Goal: Find specific page/section: Find specific page/section

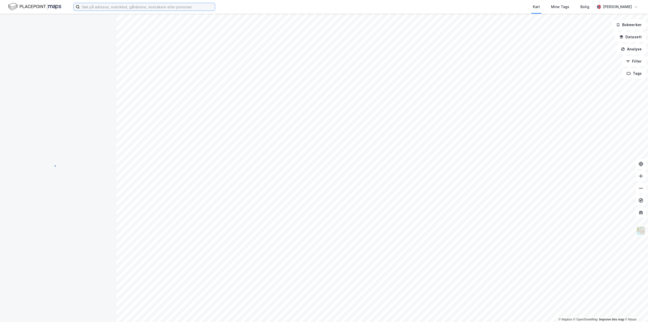
click at [101, 8] on input at bounding box center [147, 7] width 135 height 8
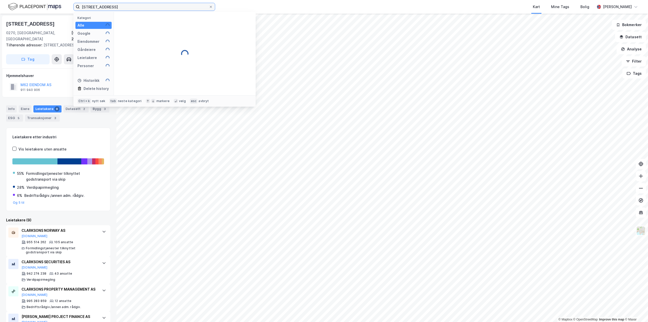
type input "[STREET_ADDRESS]"
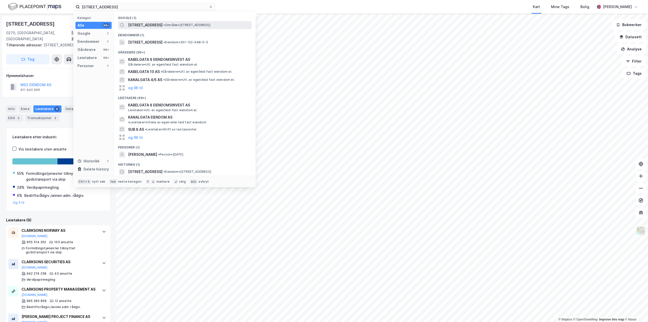
click at [151, 22] on div "[STREET_ADDRESS] • Område • [STREET_ADDRESS]" at bounding box center [189, 25] width 123 height 6
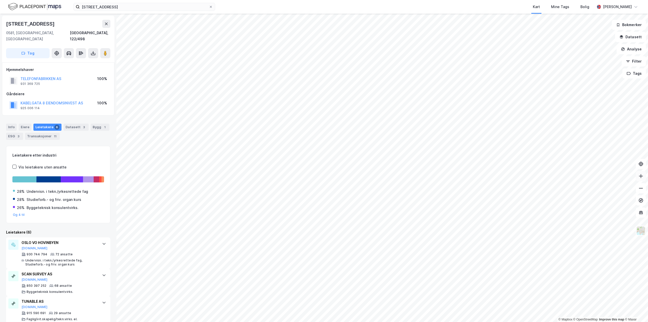
click at [644, 178] on button at bounding box center [641, 176] width 10 height 10
click at [638, 191] on button at bounding box center [641, 188] width 10 height 10
